Goal: Task Accomplishment & Management: Manage account settings

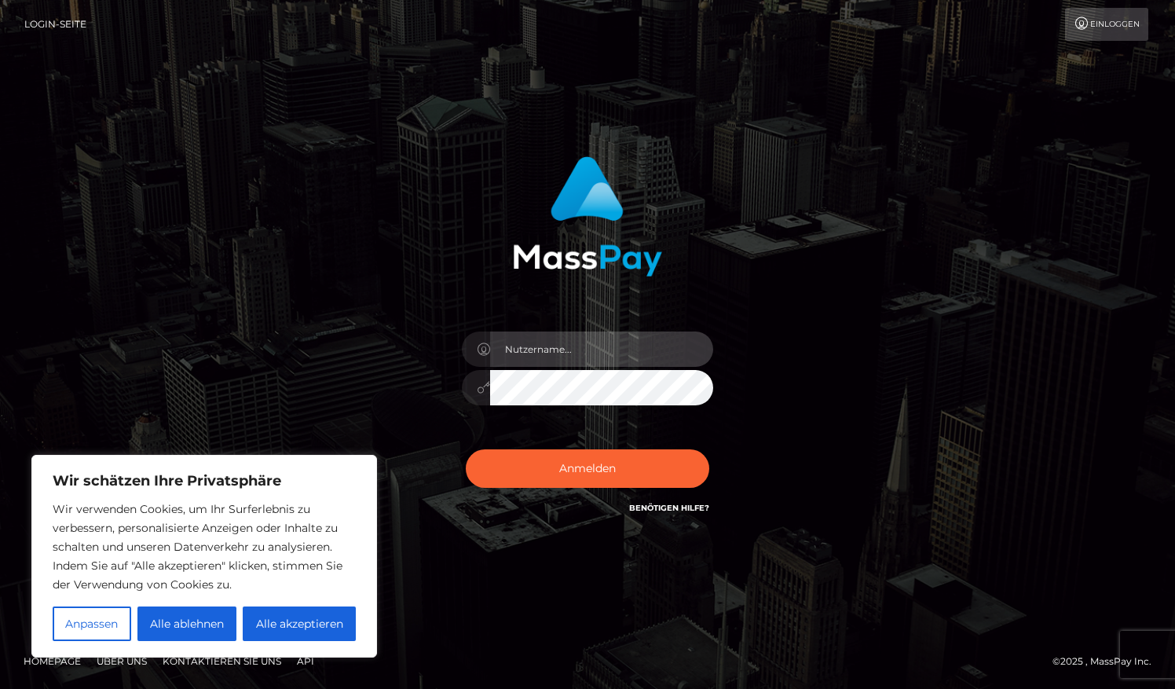
click at [579, 341] on input "text" at bounding box center [601, 348] width 223 height 35
type input "[EMAIL_ADDRESS][DOMAIN_NAME]"
click at [466, 449] on button "Anmelden" at bounding box center [587, 468] width 243 height 38
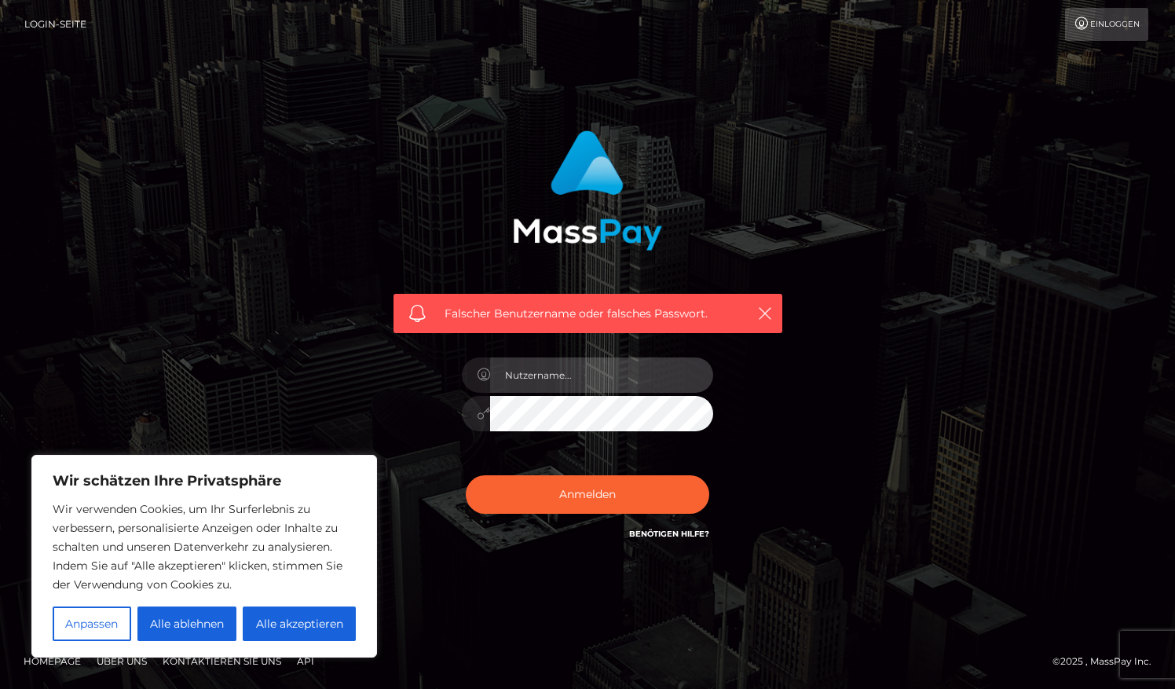
click at [556, 382] on input "text" at bounding box center [601, 374] width 223 height 35
type input "[EMAIL_ADDRESS][DOMAIN_NAME]"
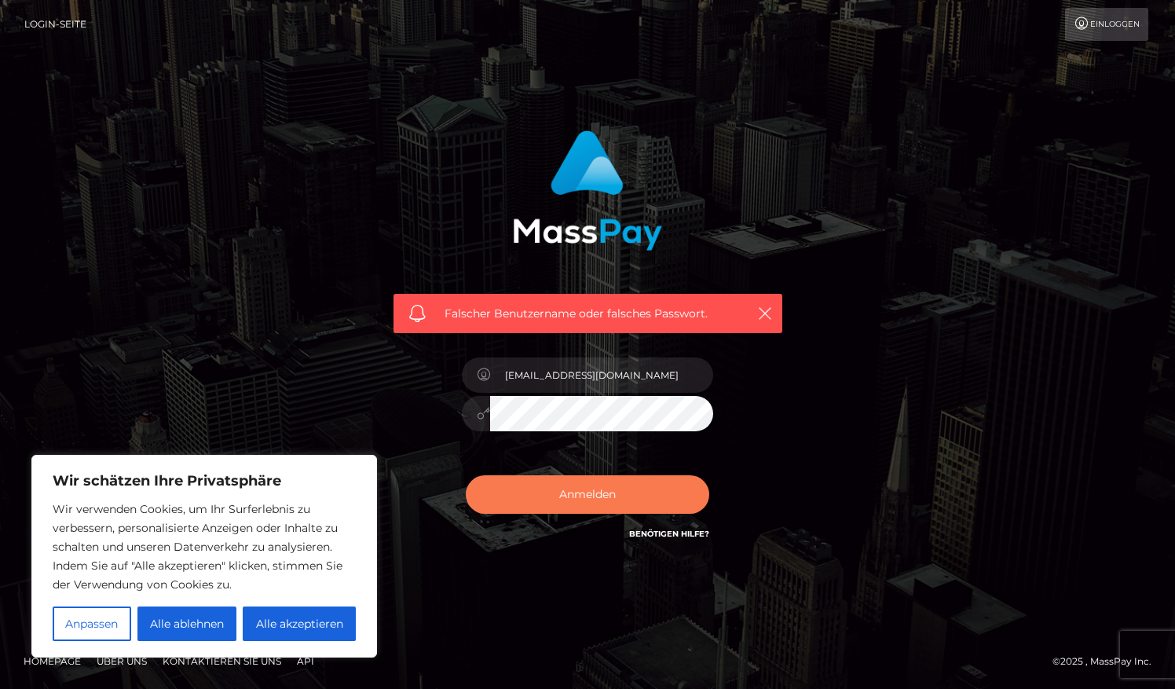
click at [578, 485] on button "Anmelden" at bounding box center [587, 494] width 243 height 38
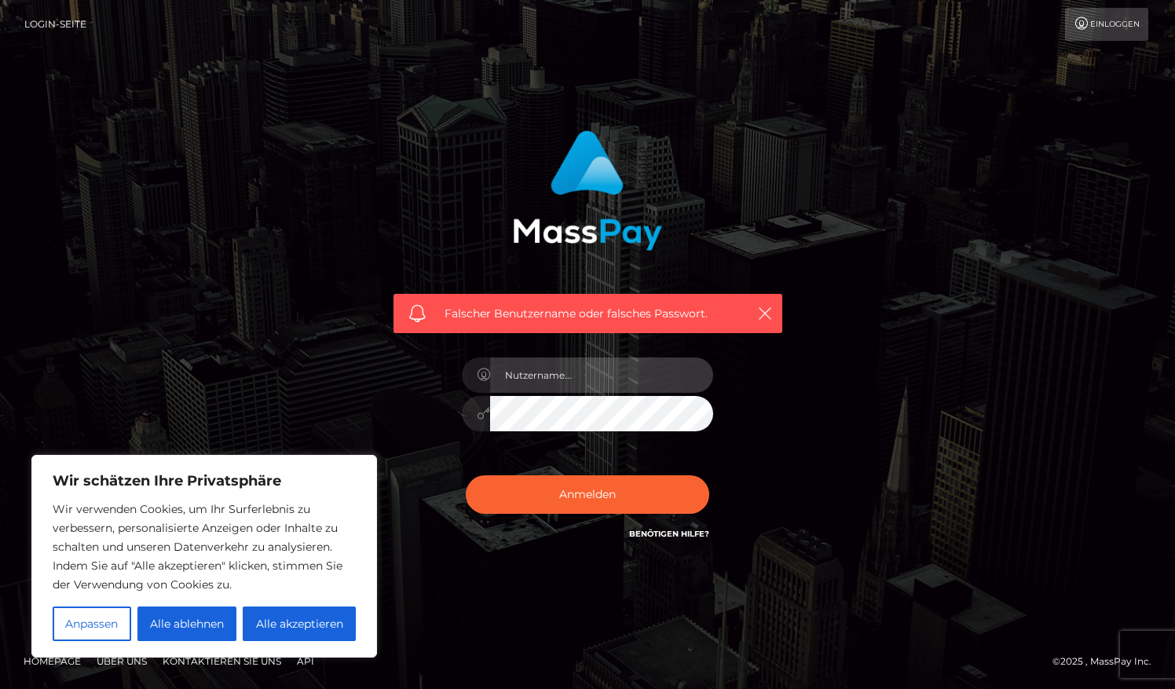
click at [556, 371] on input "text" at bounding box center [601, 374] width 223 height 35
type input "[EMAIL_ADDRESS][DOMAIN_NAME]"
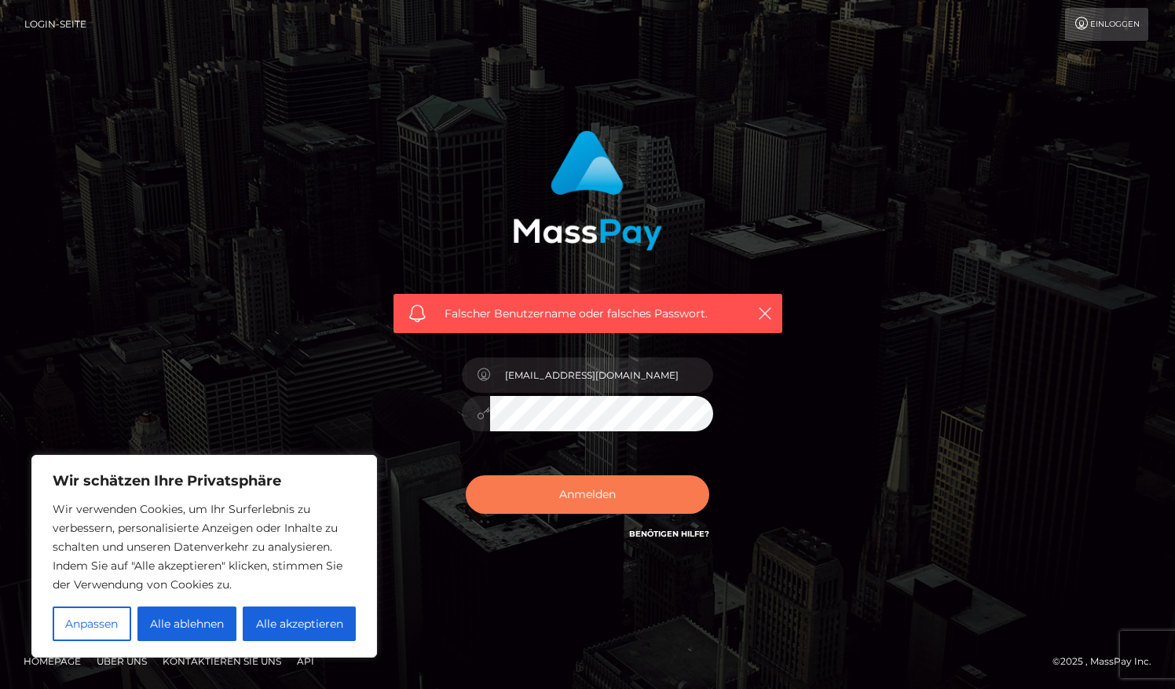
click at [630, 477] on button "Anmelden" at bounding box center [587, 494] width 243 height 38
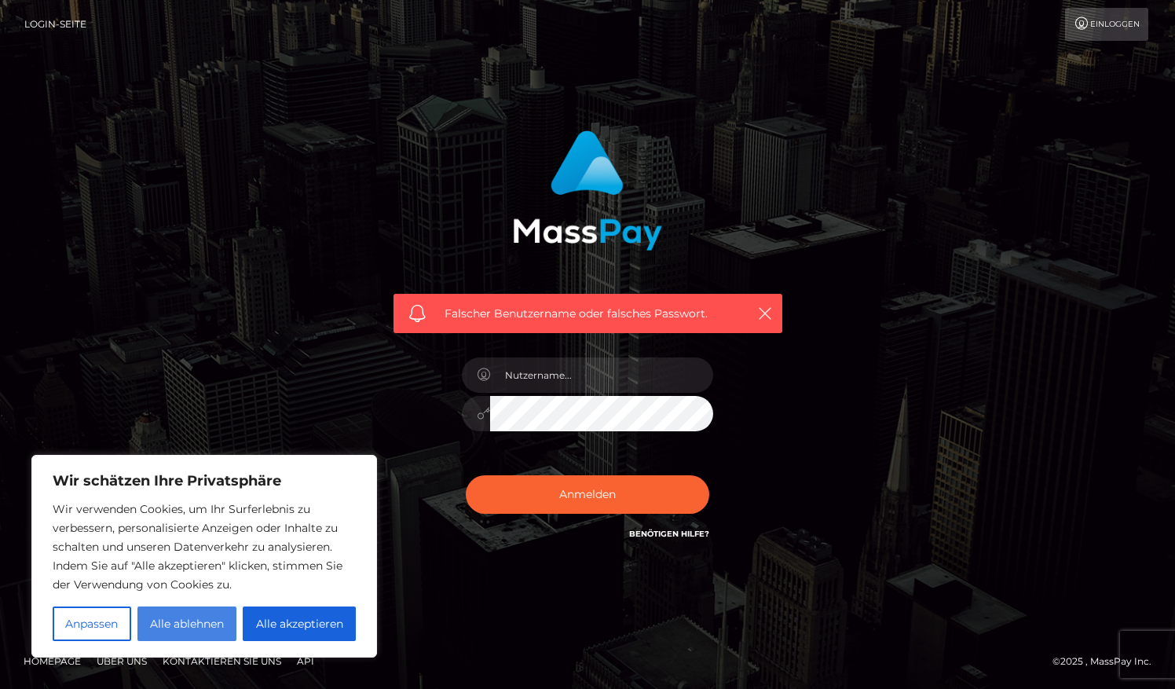
click at [208, 630] on button "Alle ablehnen" at bounding box center [187, 623] width 100 height 35
